Goal: Information Seeking & Learning: Learn about a topic

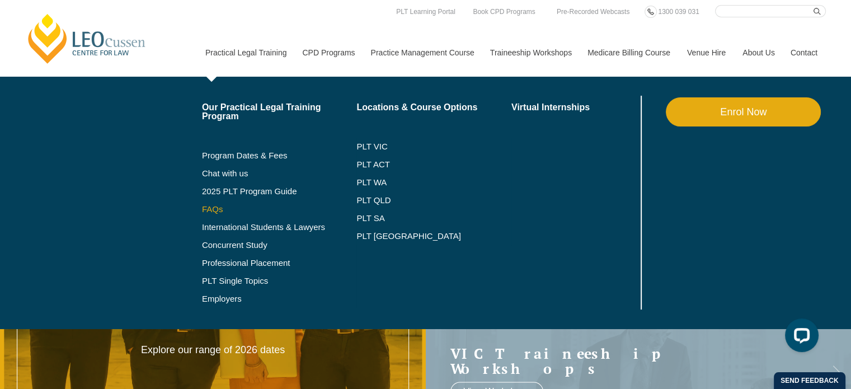
click at [215, 208] on link "FAQs" at bounding box center [279, 209] width 155 height 9
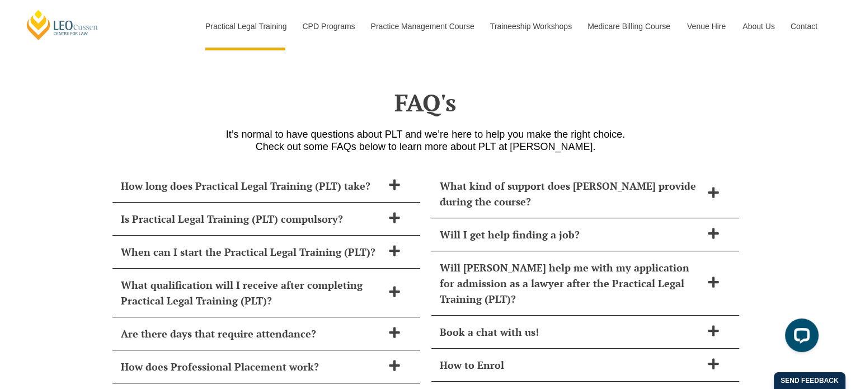
scroll to position [4507, 0]
click at [228, 177] on h2 "How long does Practical Legal Training (PLT) take?" at bounding box center [252, 185] width 262 height 16
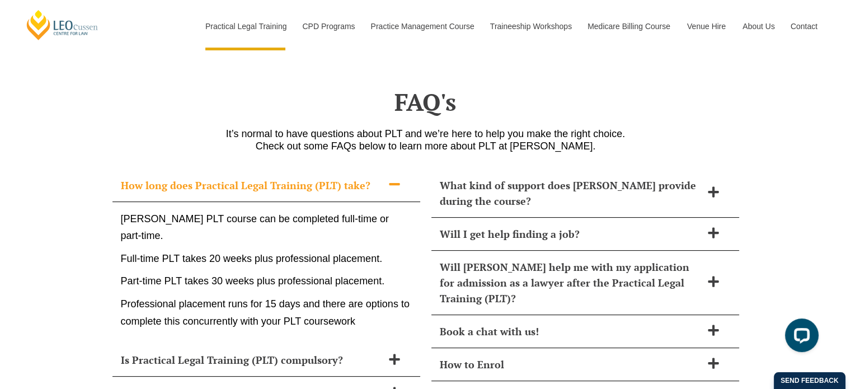
click at [228, 177] on h2 "How long does Practical Legal Training (PLT) take?" at bounding box center [252, 185] width 262 height 16
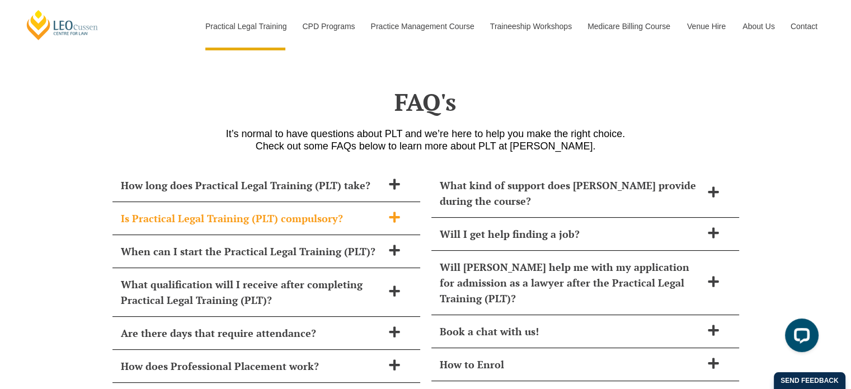
click at [246, 210] on h2 "Is Practical Legal Training (PLT) compulsory?" at bounding box center [252, 218] width 262 height 16
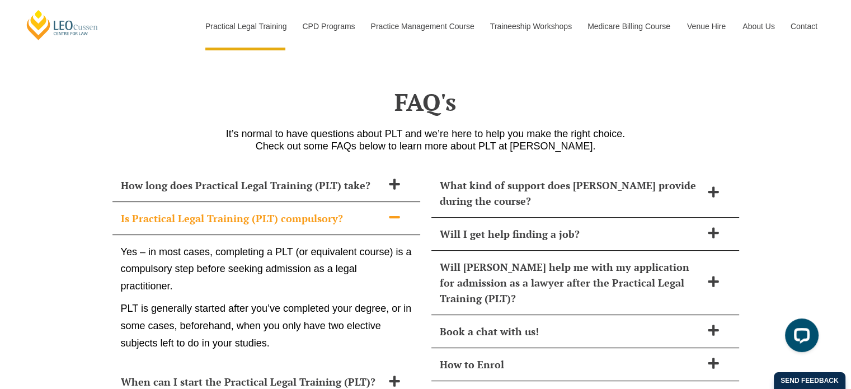
click at [246, 210] on h2 "Is Practical Legal Training (PLT) compulsory?" at bounding box center [252, 218] width 262 height 16
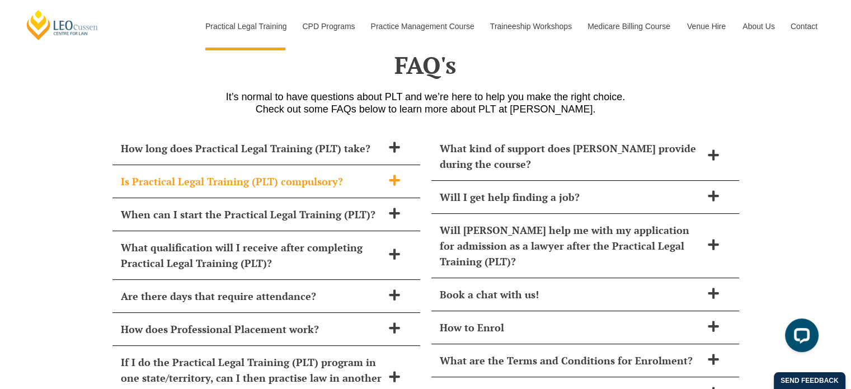
scroll to position [4563, 0]
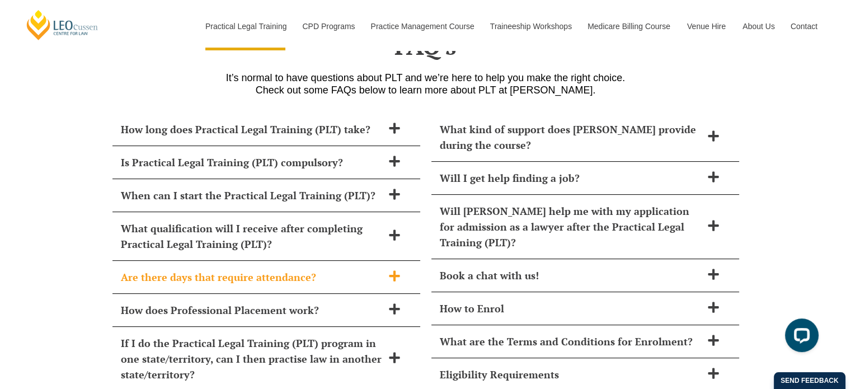
click at [237, 269] on h2 "Are there days that require attendance?" at bounding box center [252, 277] width 262 height 16
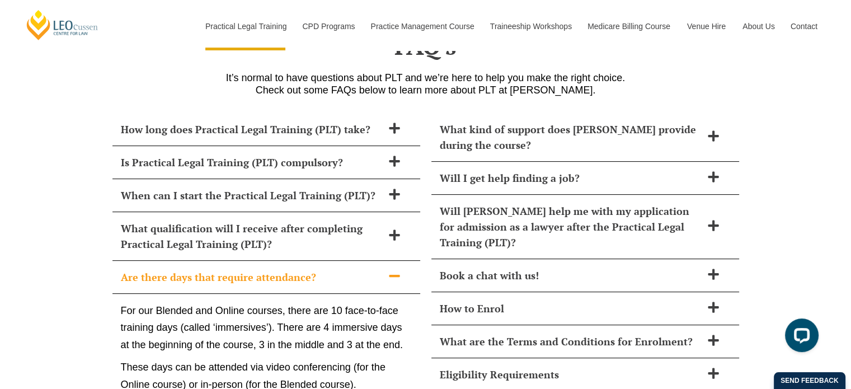
click at [237, 269] on h2 "Are there days that require attendance?" at bounding box center [252, 277] width 262 height 16
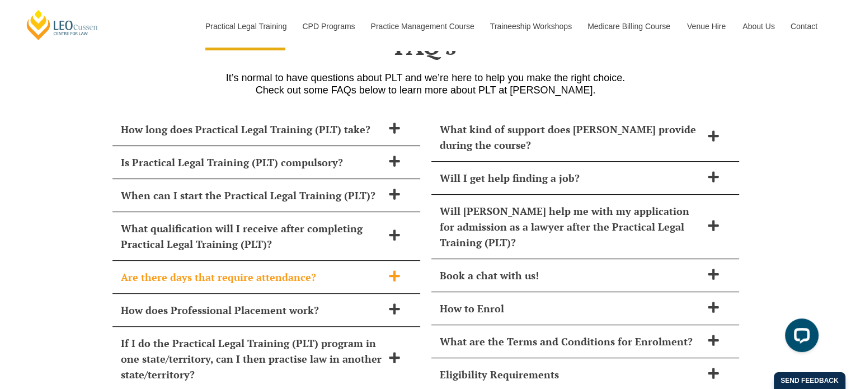
scroll to position [4619, 0]
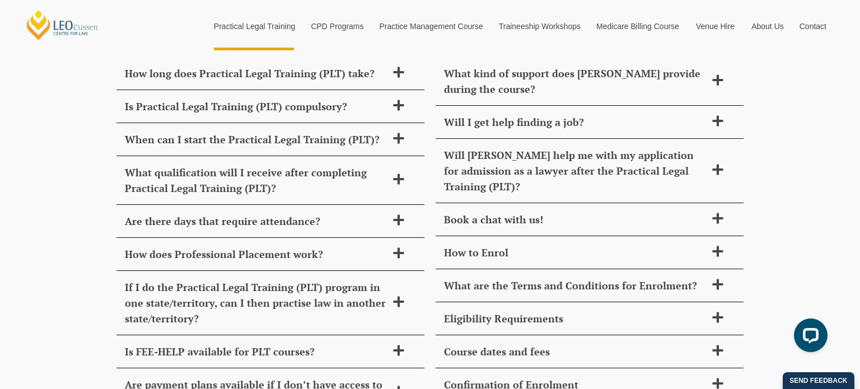
click at [537, 90] on div "Enrol in PLT Before You Finish Uni We offer multiple intakes and study modes to…" at bounding box center [430, 194] width 860 height 389
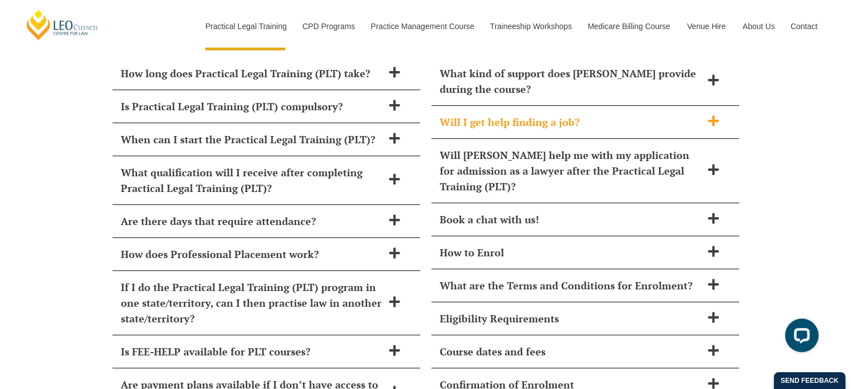
click at [550, 114] on h2 "Will I get help finding a job?" at bounding box center [571, 122] width 262 height 16
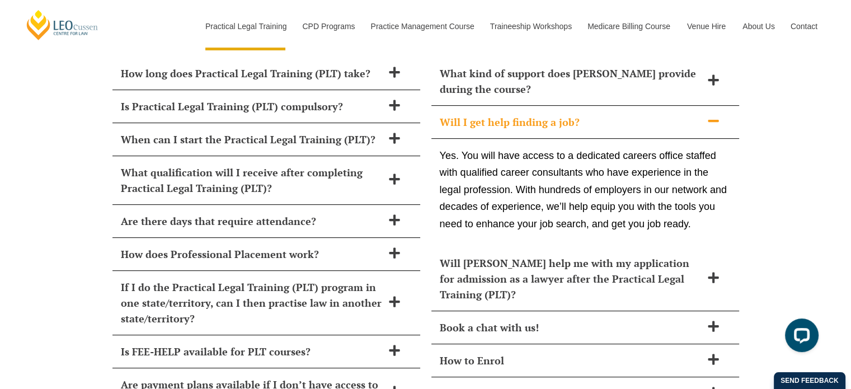
click at [522, 114] on h2 "Will I get help finding a job?" at bounding box center [571, 122] width 262 height 16
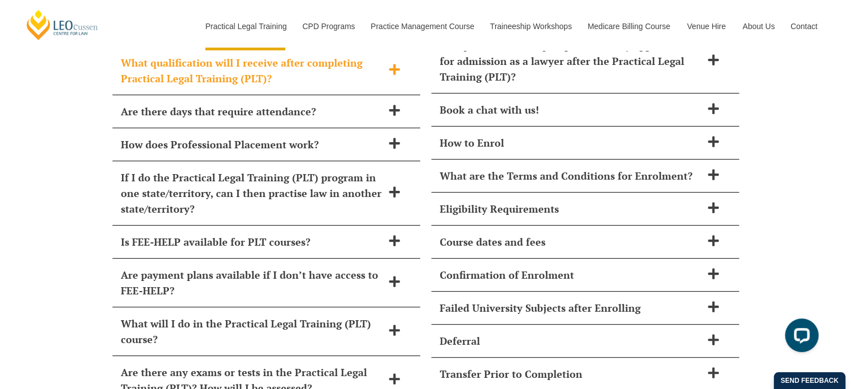
scroll to position [4731, 0]
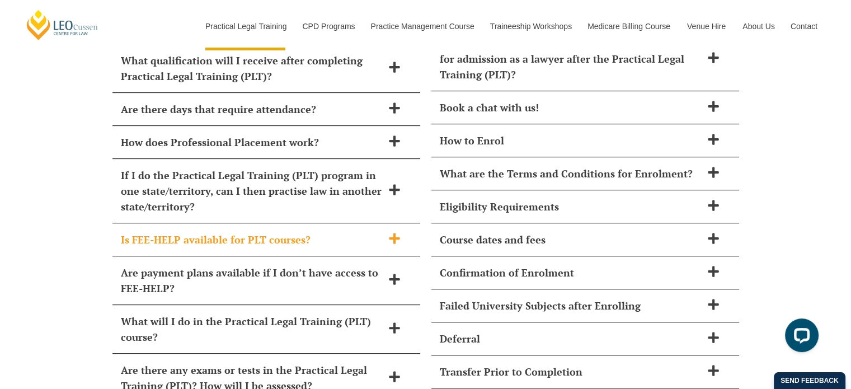
click at [281, 232] on h2 "Is FEE-HELP available for PLT courses?" at bounding box center [252, 240] width 262 height 16
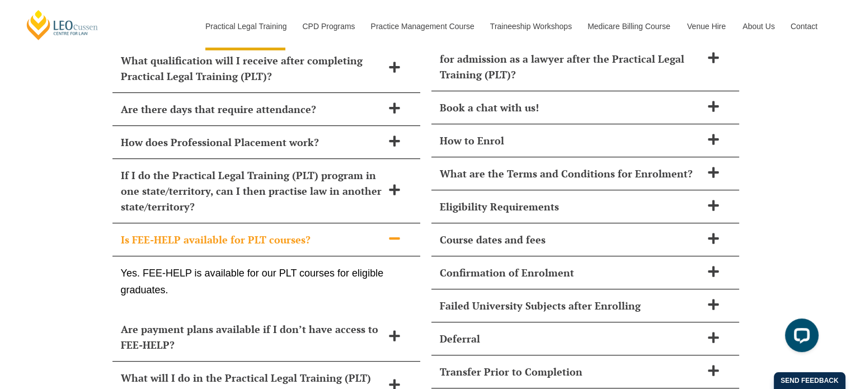
click at [281, 232] on h2 "Is FEE-HELP available for PLT courses?" at bounding box center [252, 240] width 262 height 16
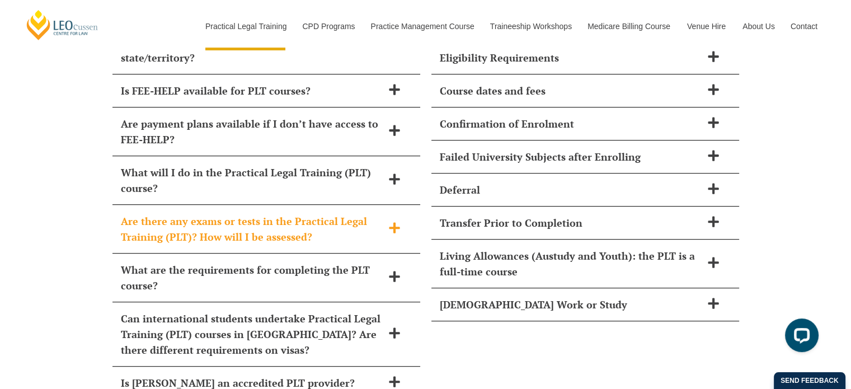
scroll to position [4899, 0]
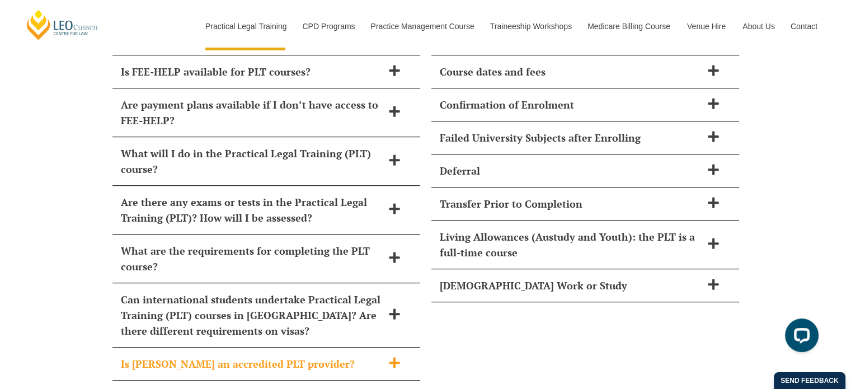
click at [278, 356] on h2 "Is [PERSON_NAME] an accredited PLT provider?" at bounding box center [252, 364] width 262 height 16
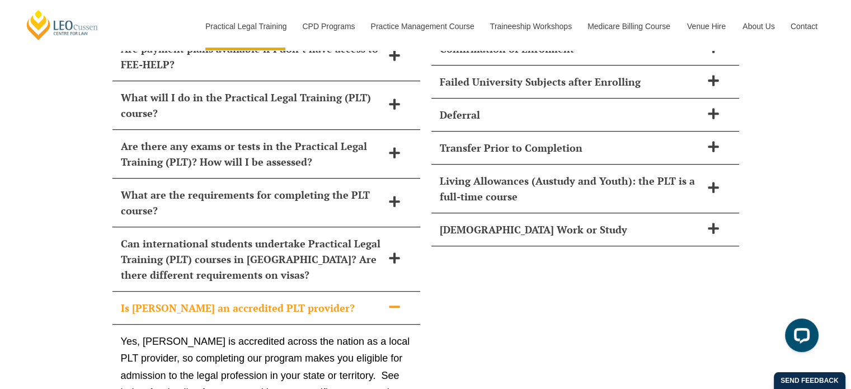
click at [282, 300] on h2 "Is [PERSON_NAME] an accredited PLT provider?" at bounding box center [252, 308] width 262 height 16
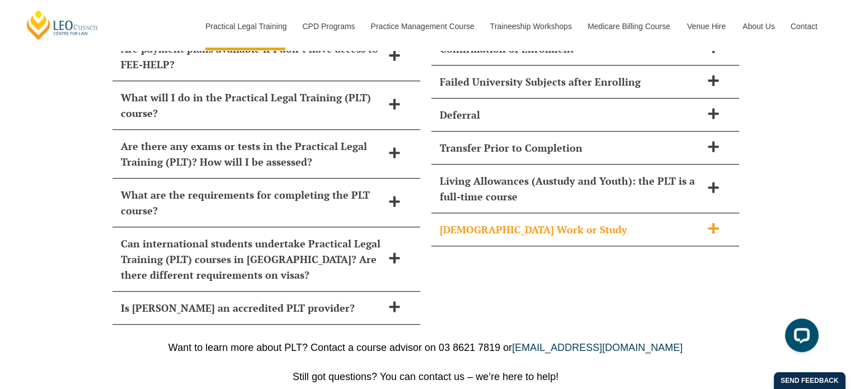
click at [495, 213] on div "[DEMOGRAPHIC_DATA] Work or Study" at bounding box center [585, 229] width 308 height 33
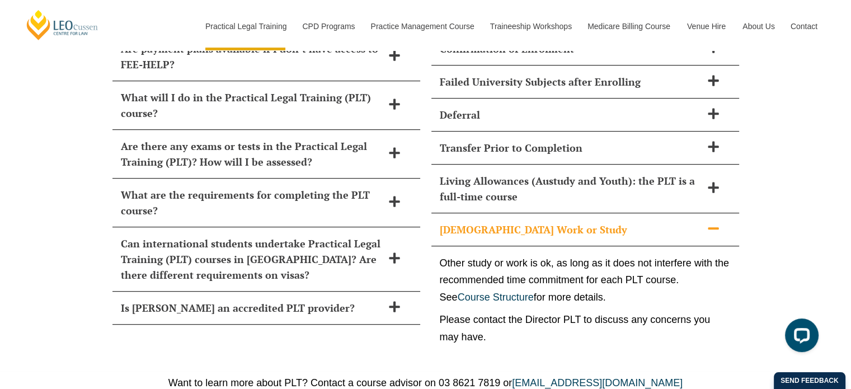
click at [494, 222] on h2 "[DEMOGRAPHIC_DATA] Work or Study" at bounding box center [571, 230] width 262 height 16
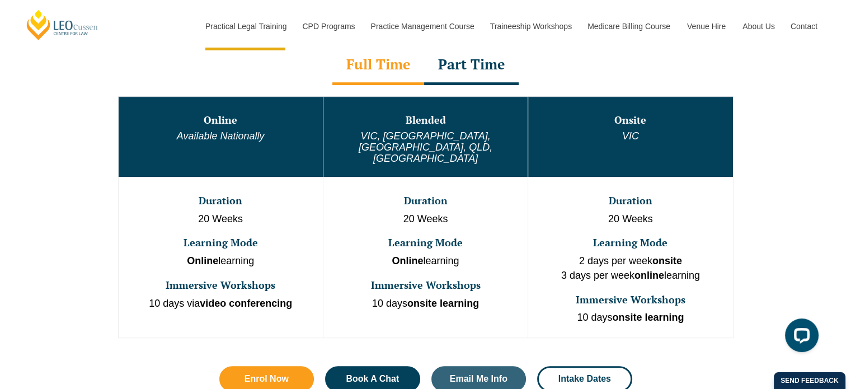
scroll to position [646, 0]
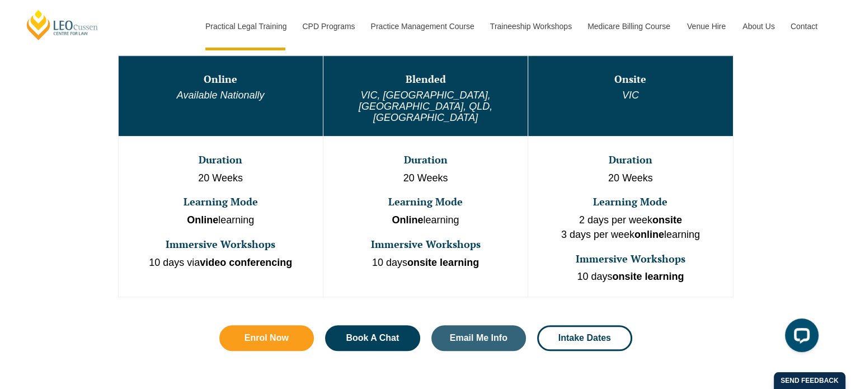
drag, startPoint x: 146, startPoint y: 232, endPoint x: 306, endPoint y: 226, distance: 160.7
click at [306, 226] on td "Duration 20 Weeks Learning Mode Online learning Immersive Workshops 10 days via…" at bounding box center [220, 216] width 205 height 161
